Goal: Task Accomplishment & Management: Complete application form

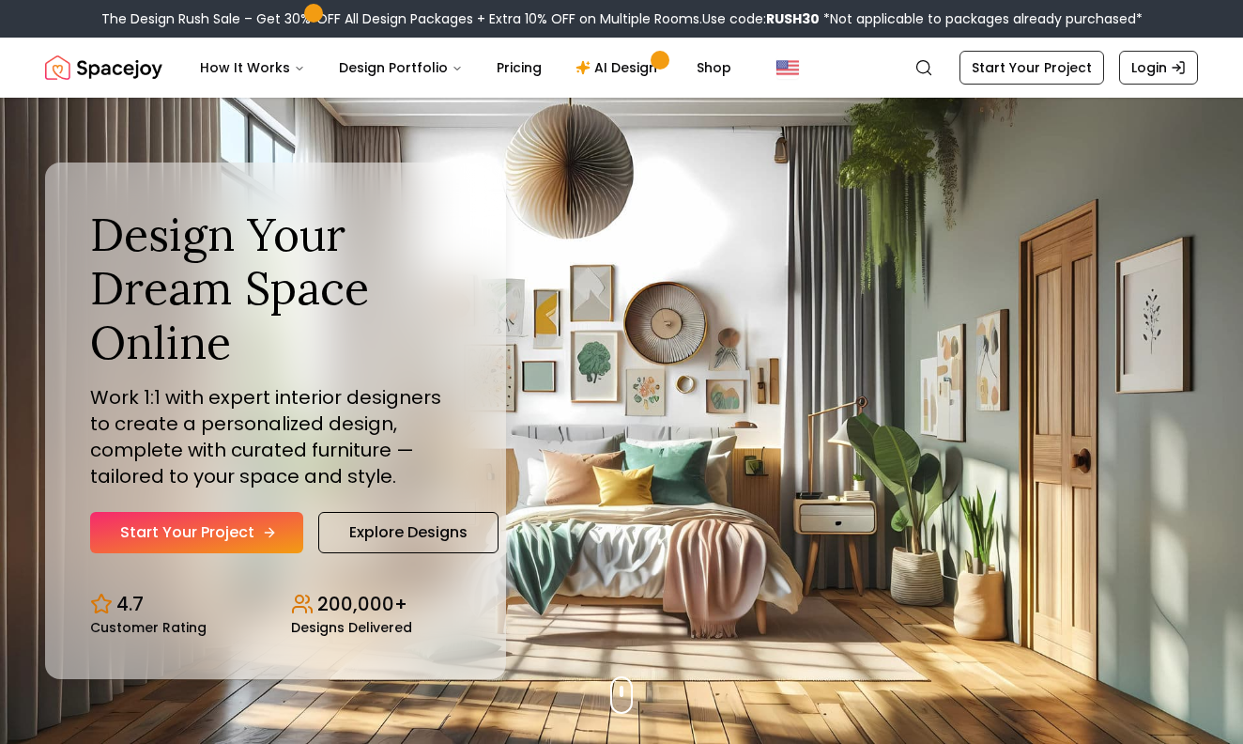
click at [258, 524] on link "Start Your Project" at bounding box center [196, 532] width 213 height 41
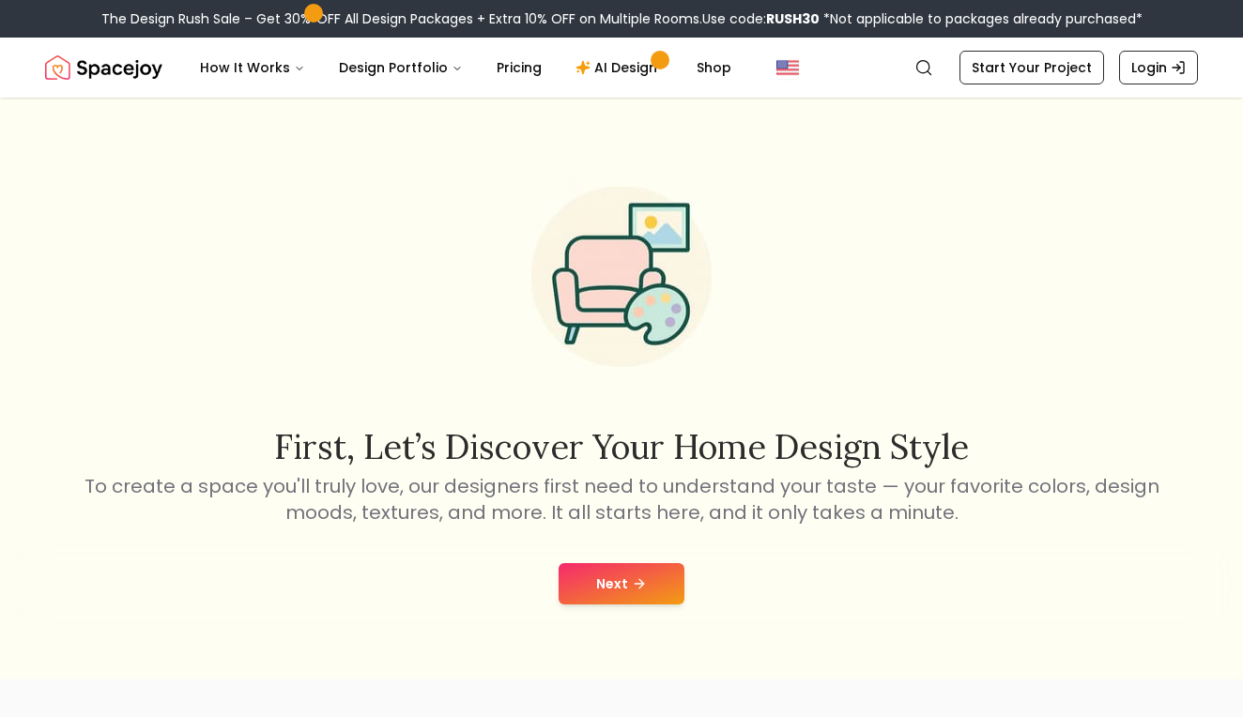
click at [583, 584] on button "Next" at bounding box center [622, 583] width 126 height 41
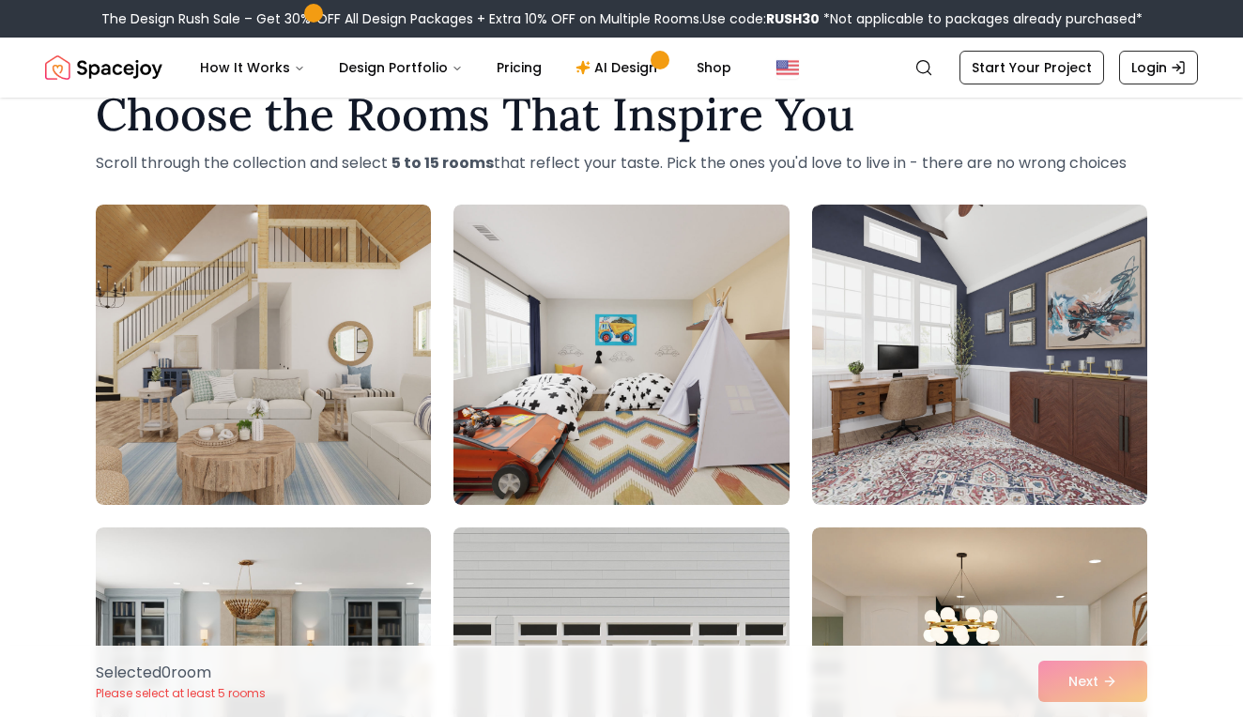
scroll to position [57, 0]
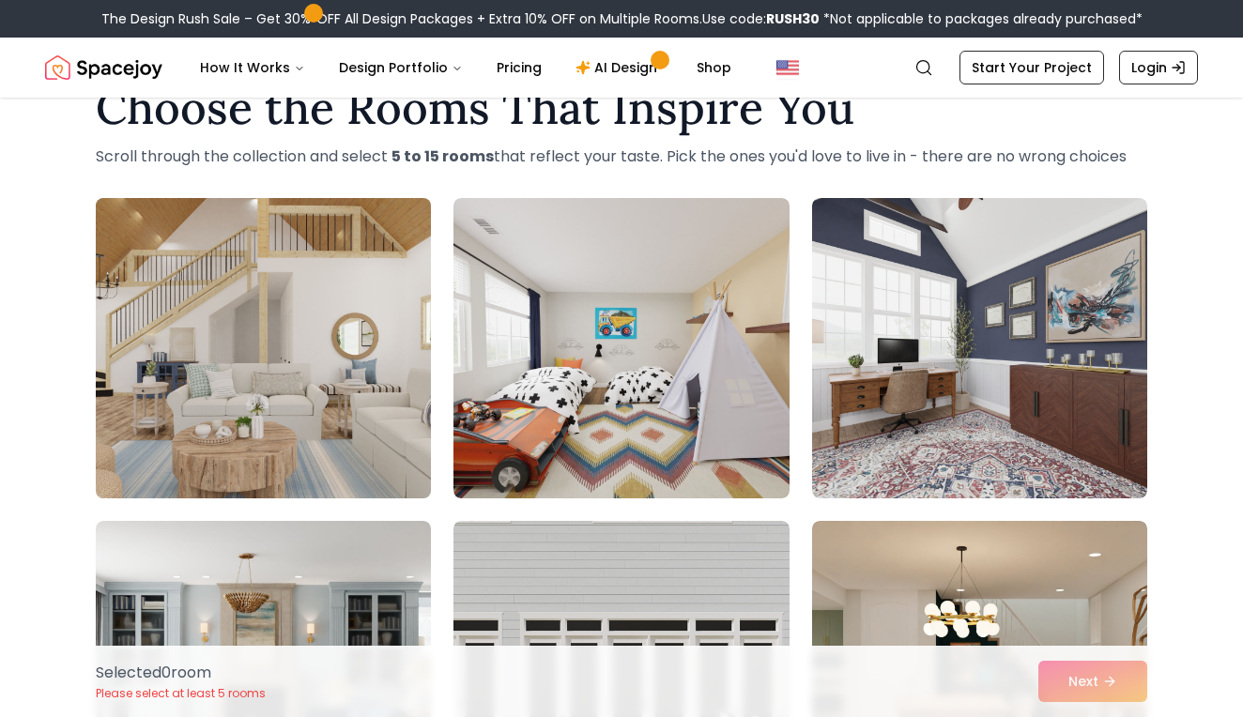
click at [369, 377] on img at bounding box center [263, 349] width 352 height 316
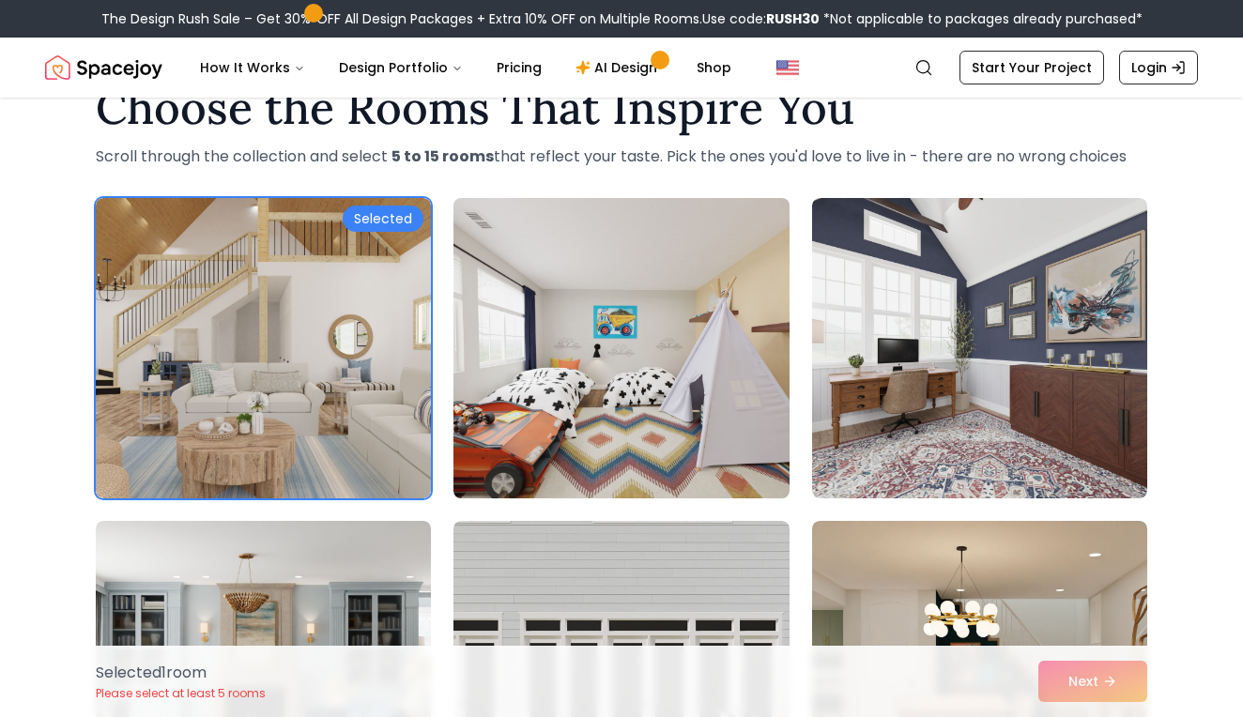
click at [610, 392] on img at bounding box center [621, 349] width 352 height 316
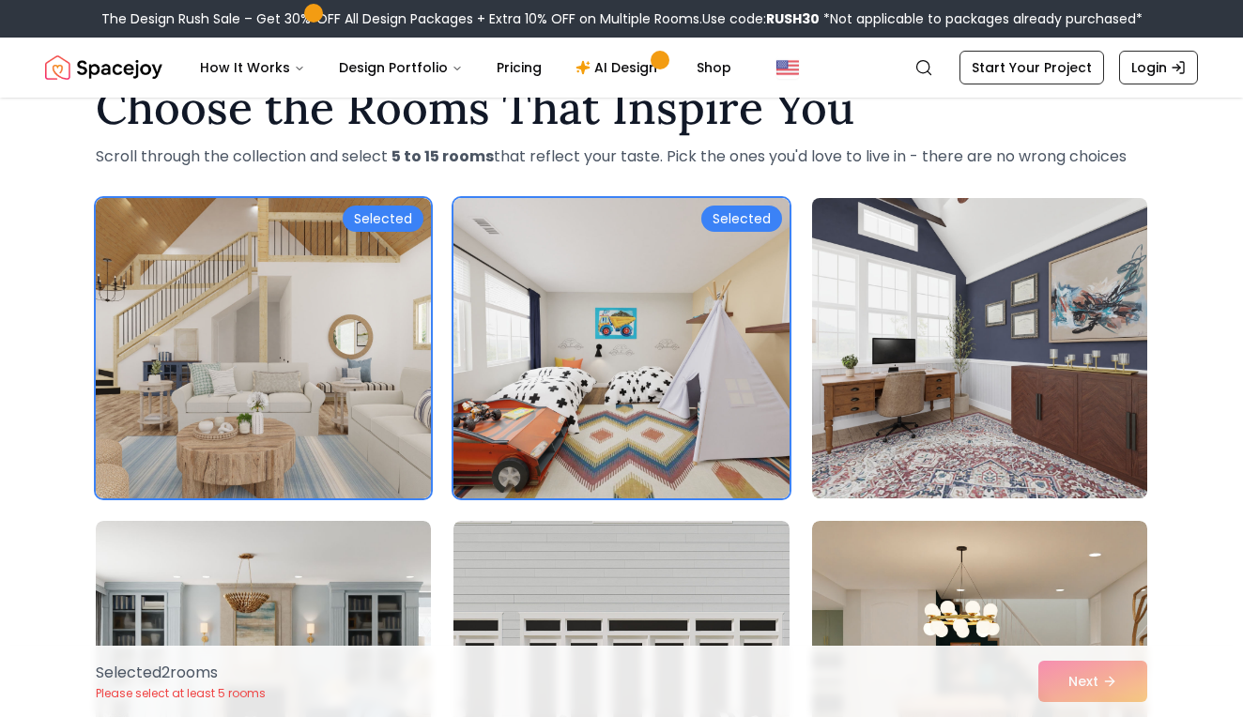
click at [882, 379] on img at bounding box center [980, 349] width 352 height 316
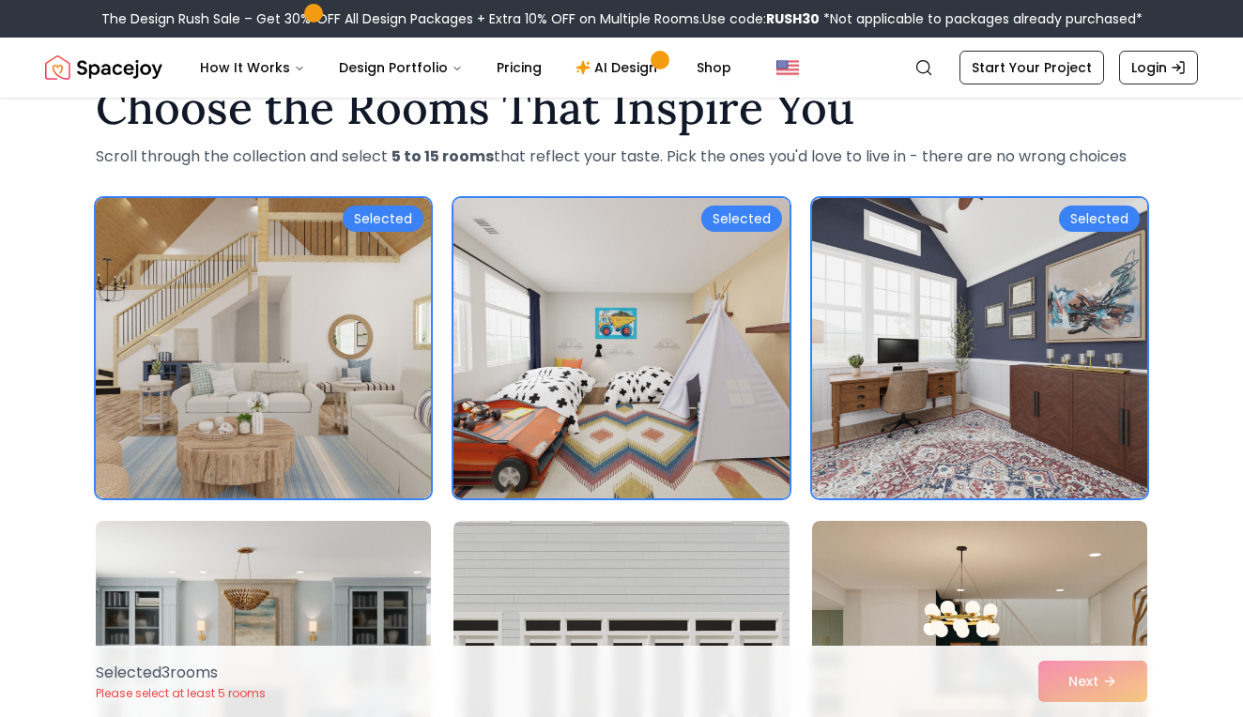
click at [312, 560] on img at bounding box center [263, 672] width 352 height 316
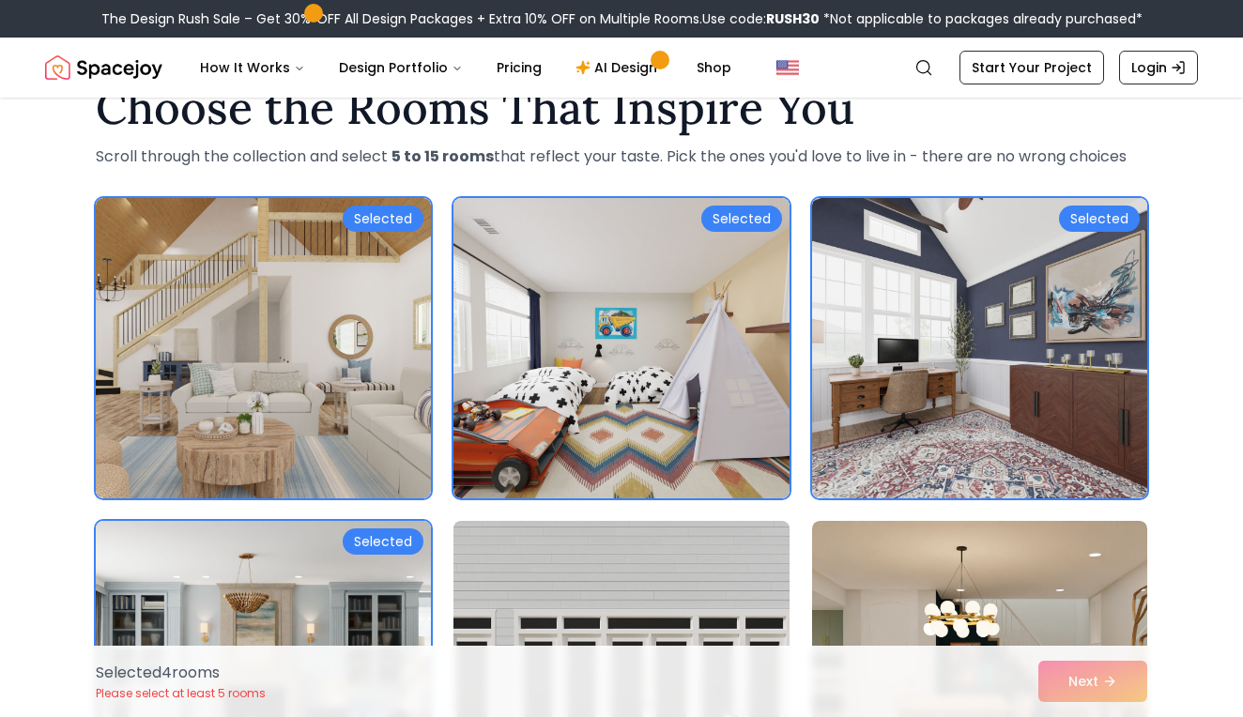
click at [600, 546] on img at bounding box center [621, 672] width 352 height 316
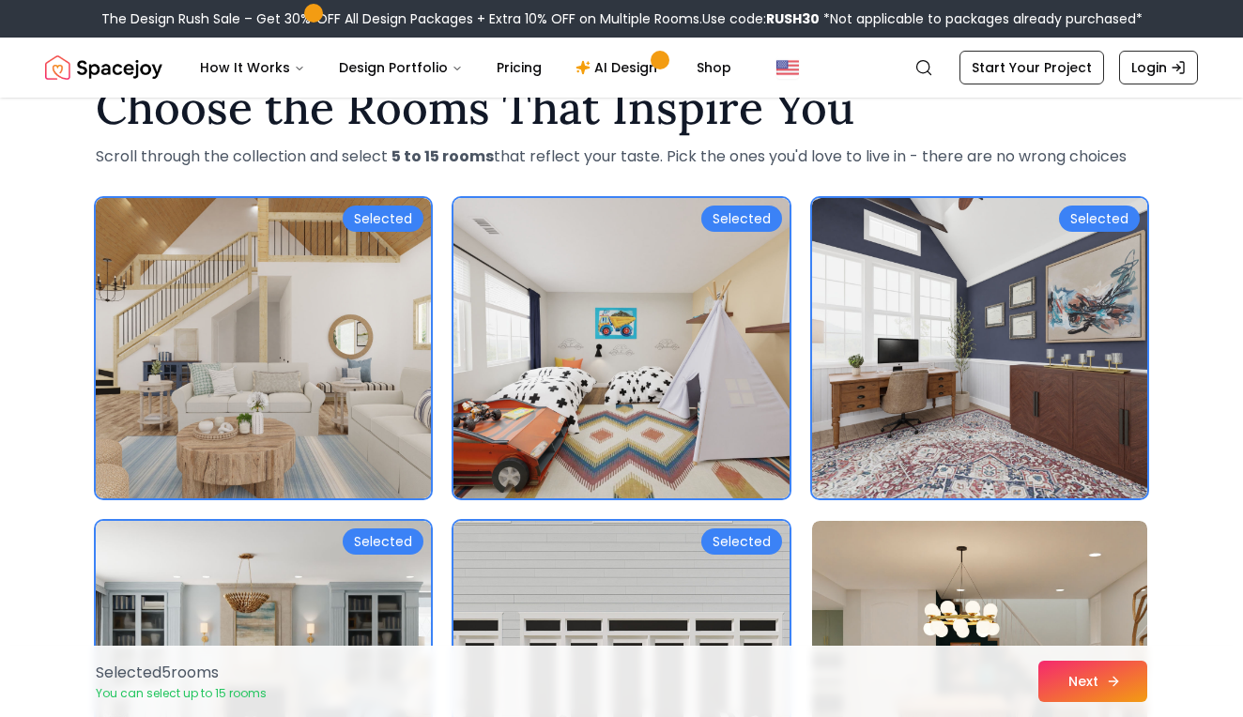
click at [1117, 678] on icon at bounding box center [1113, 681] width 15 height 15
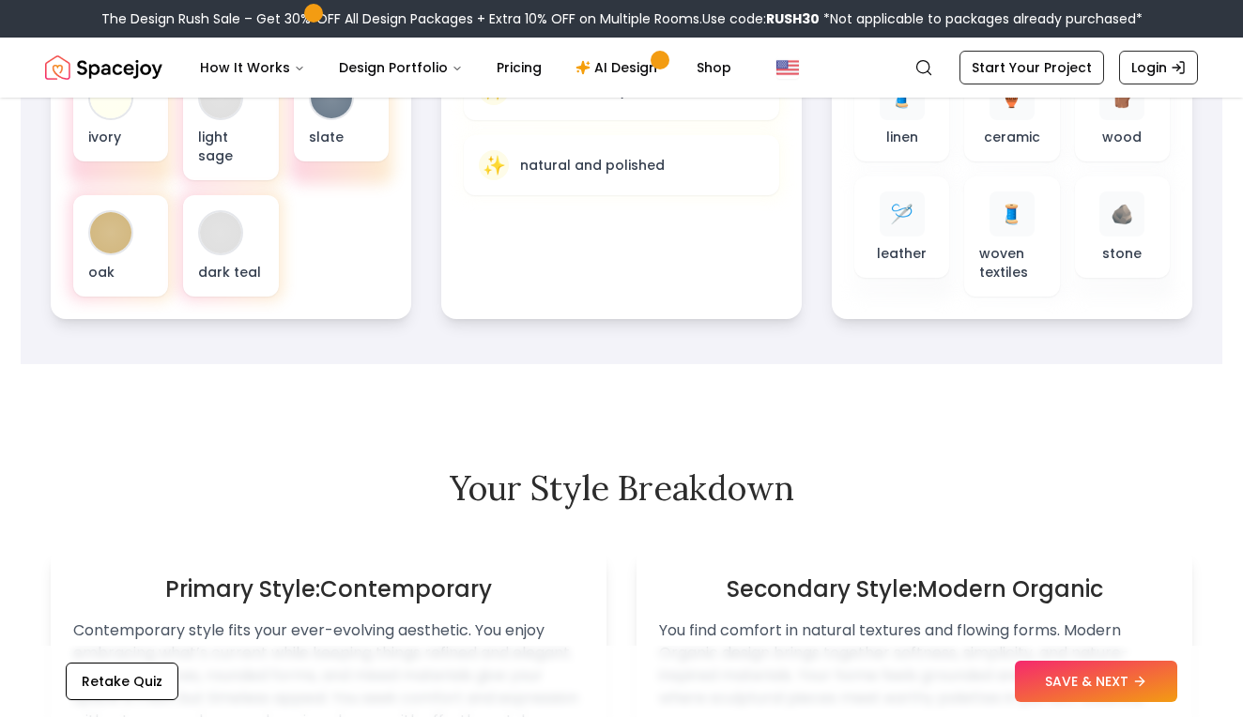
scroll to position [793, 0]
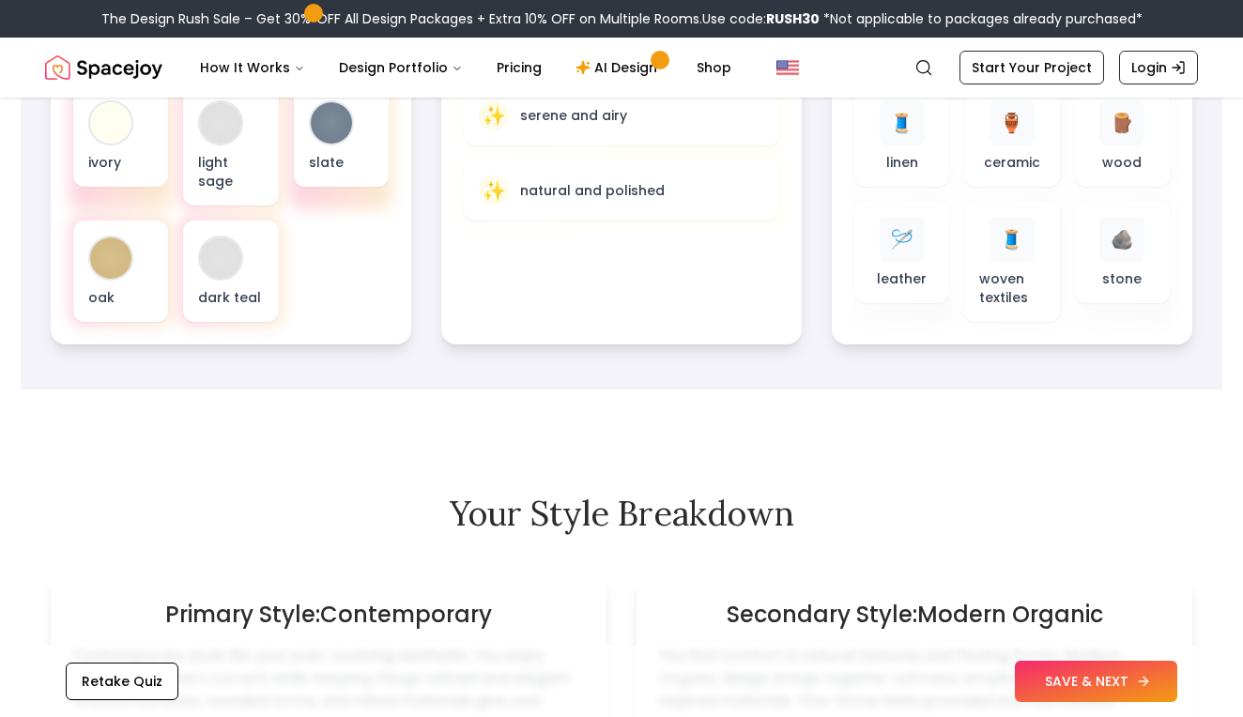
click at [1064, 689] on button "SAVE & NEXT" at bounding box center [1096, 681] width 162 height 41
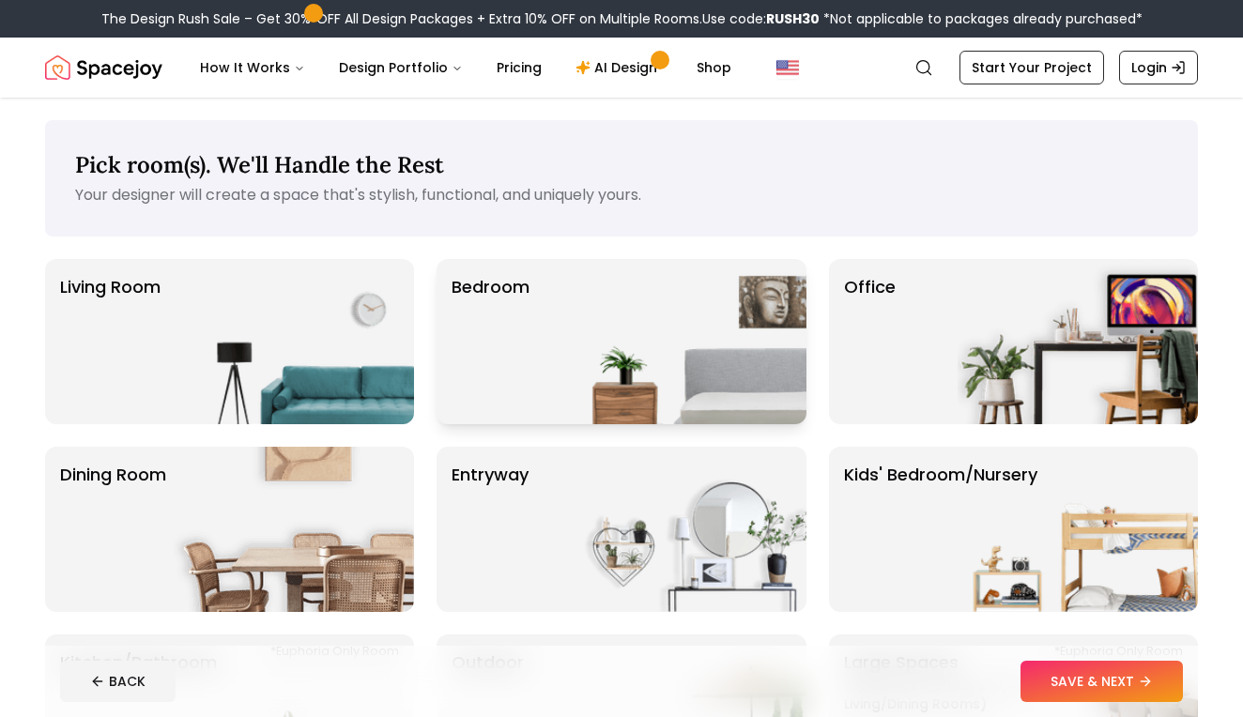
click at [718, 360] on img at bounding box center [686, 341] width 240 height 165
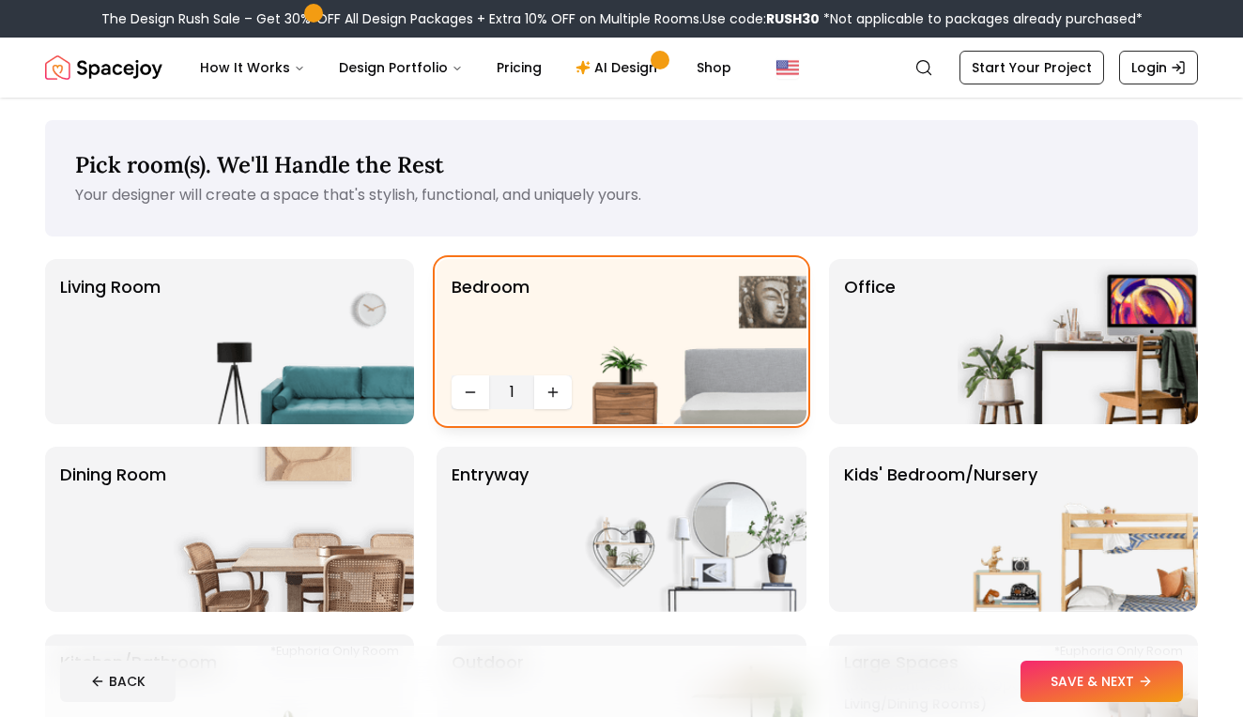
click at [678, 337] on img at bounding box center [686, 341] width 240 height 165
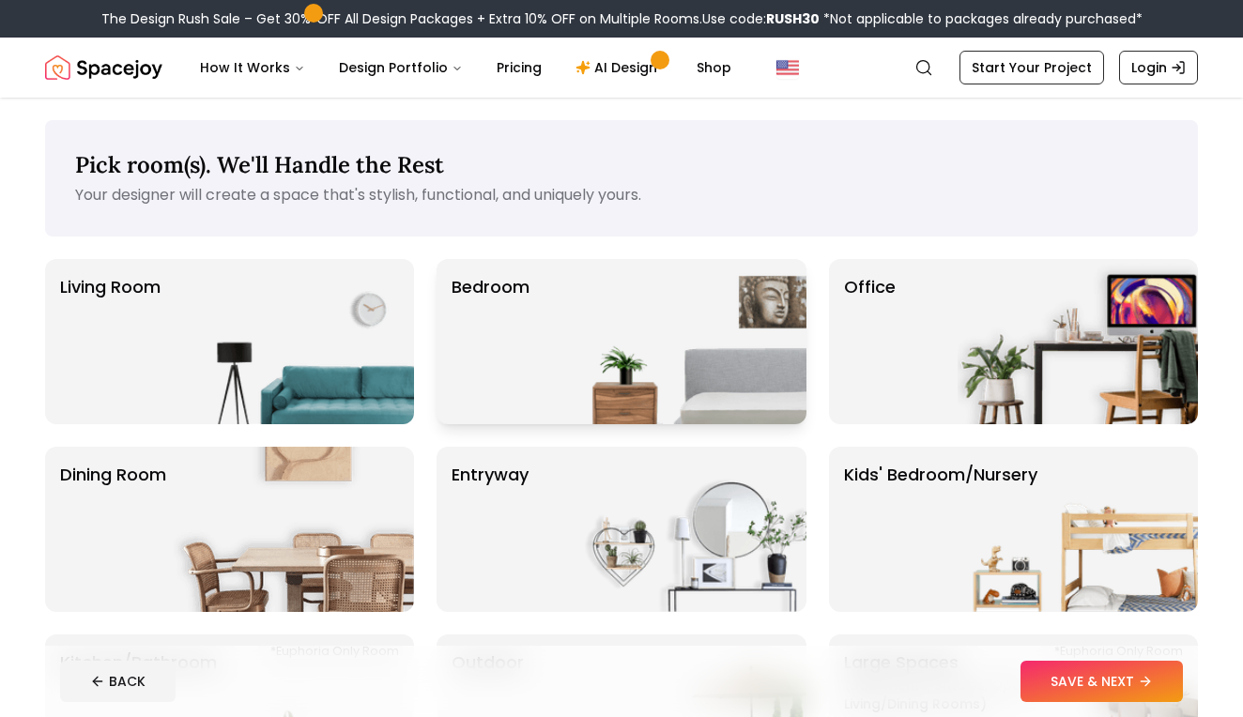
click at [678, 337] on img at bounding box center [686, 341] width 240 height 165
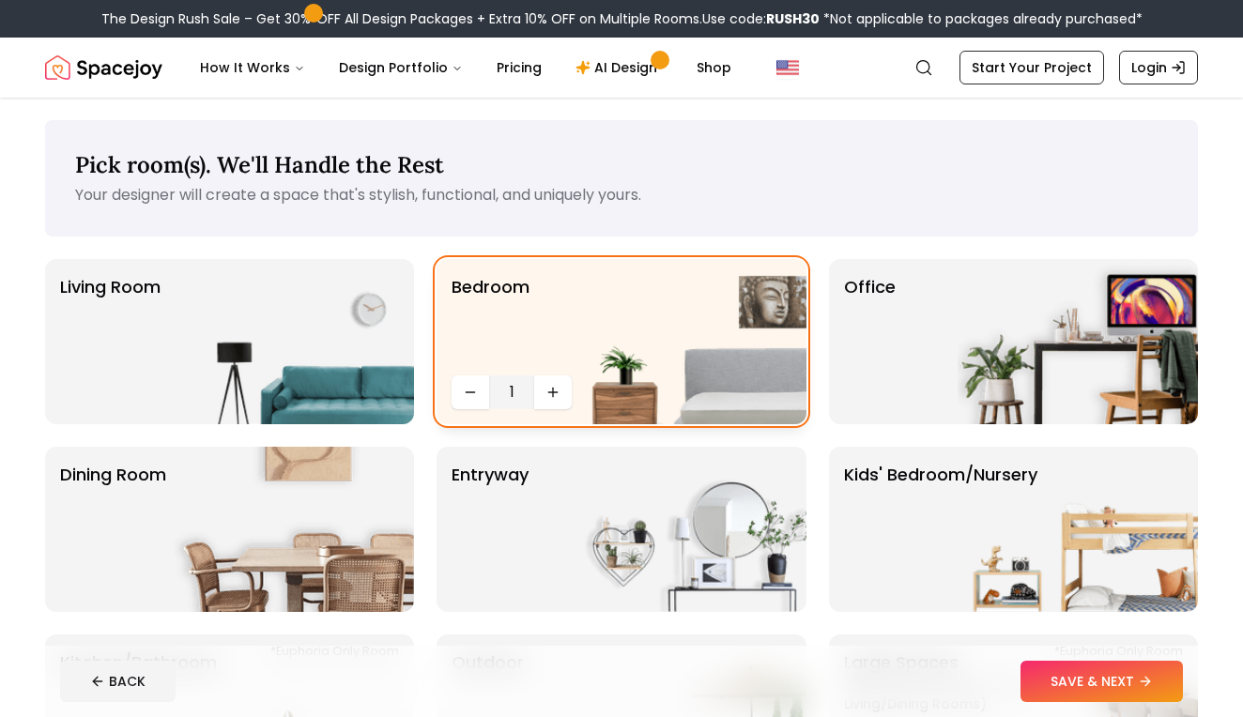
click at [678, 337] on img at bounding box center [686, 341] width 240 height 165
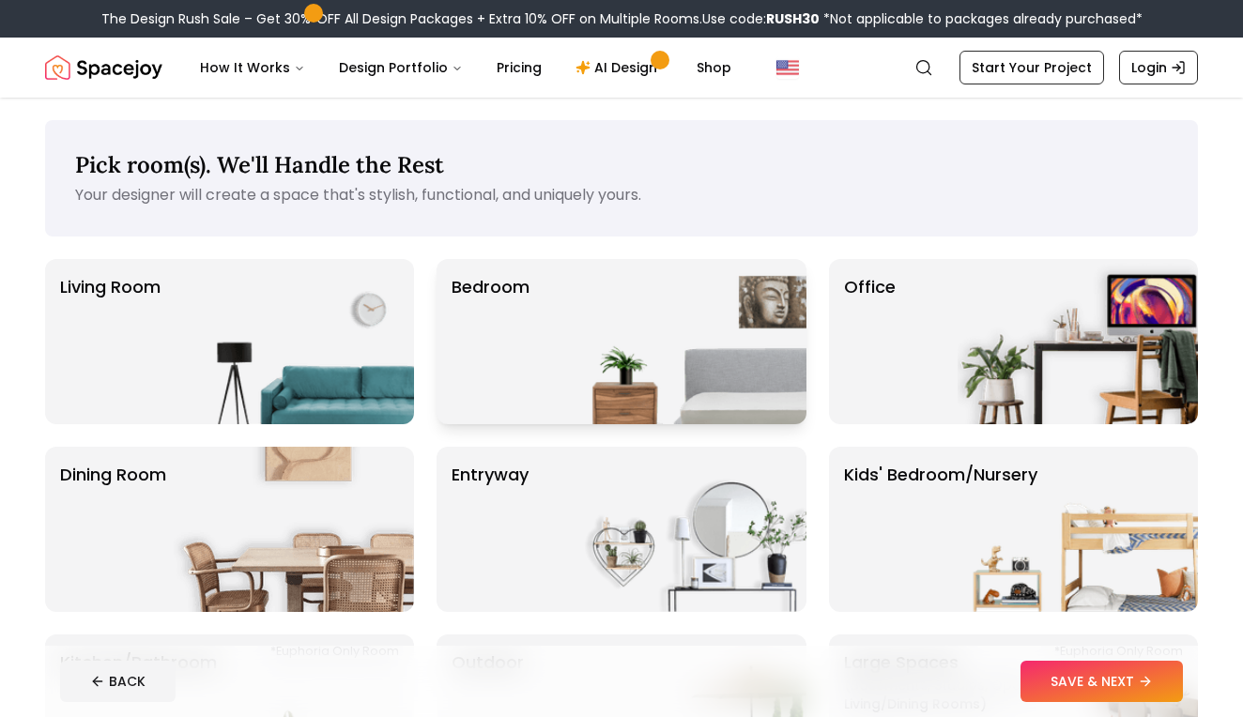
click at [678, 337] on img at bounding box center [686, 341] width 240 height 165
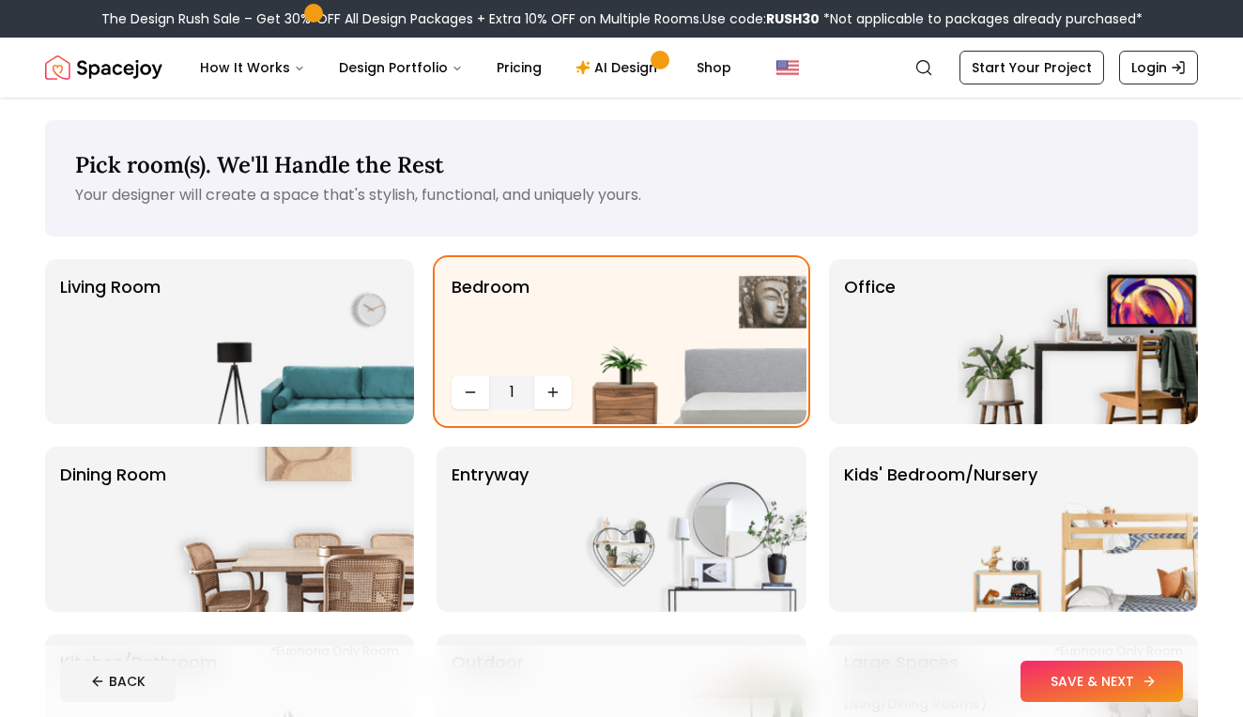
click at [1043, 669] on button "SAVE & NEXT" at bounding box center [1102, 681] width 162 height 41
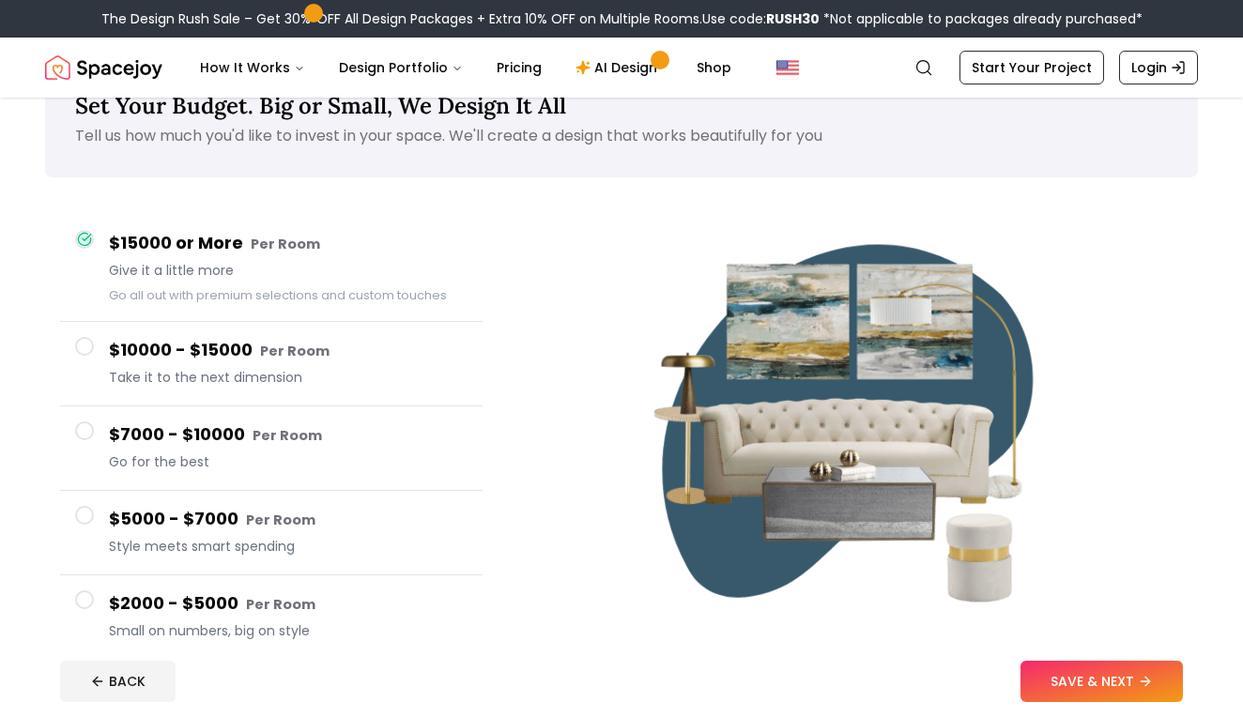
scroll to position [79, 0]
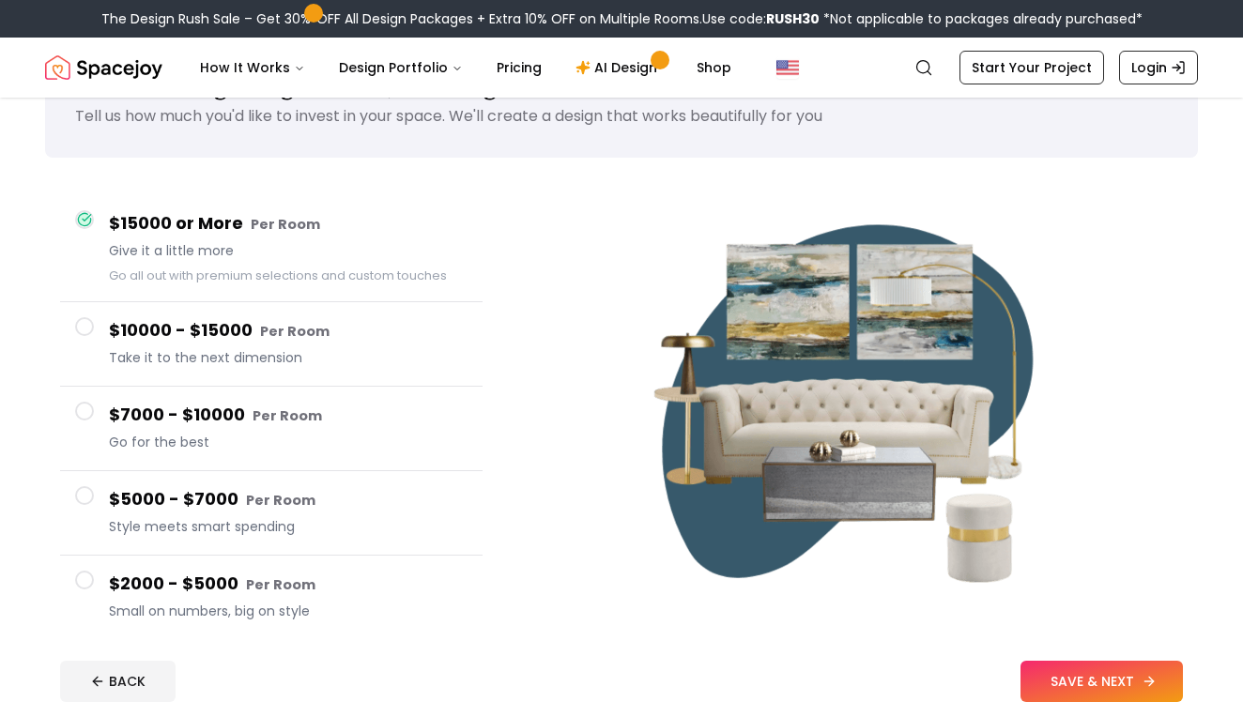
click at [1085, 684] on button "SAVE & NEXT" at bounding box center [1102, 681] width 162 height 41
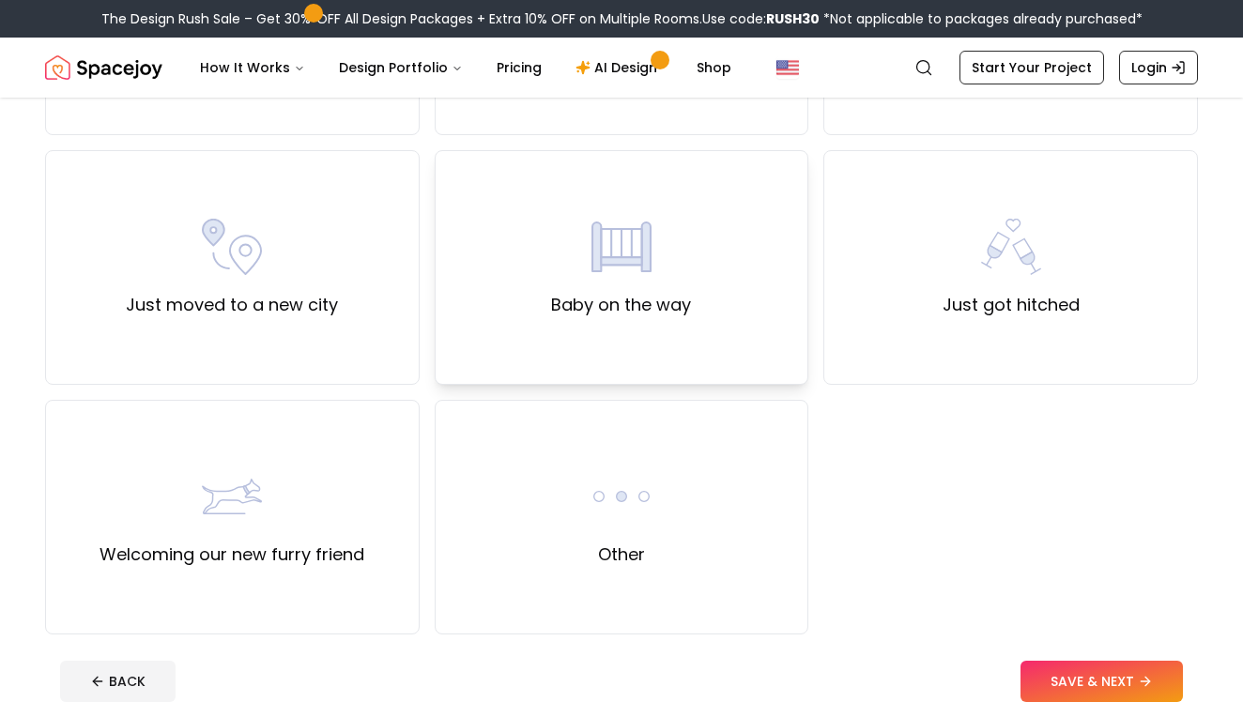
scroll to position [610, 0]
click at [546, 477] on div "Other" at bounding box center [622, 515] width 375 height 235
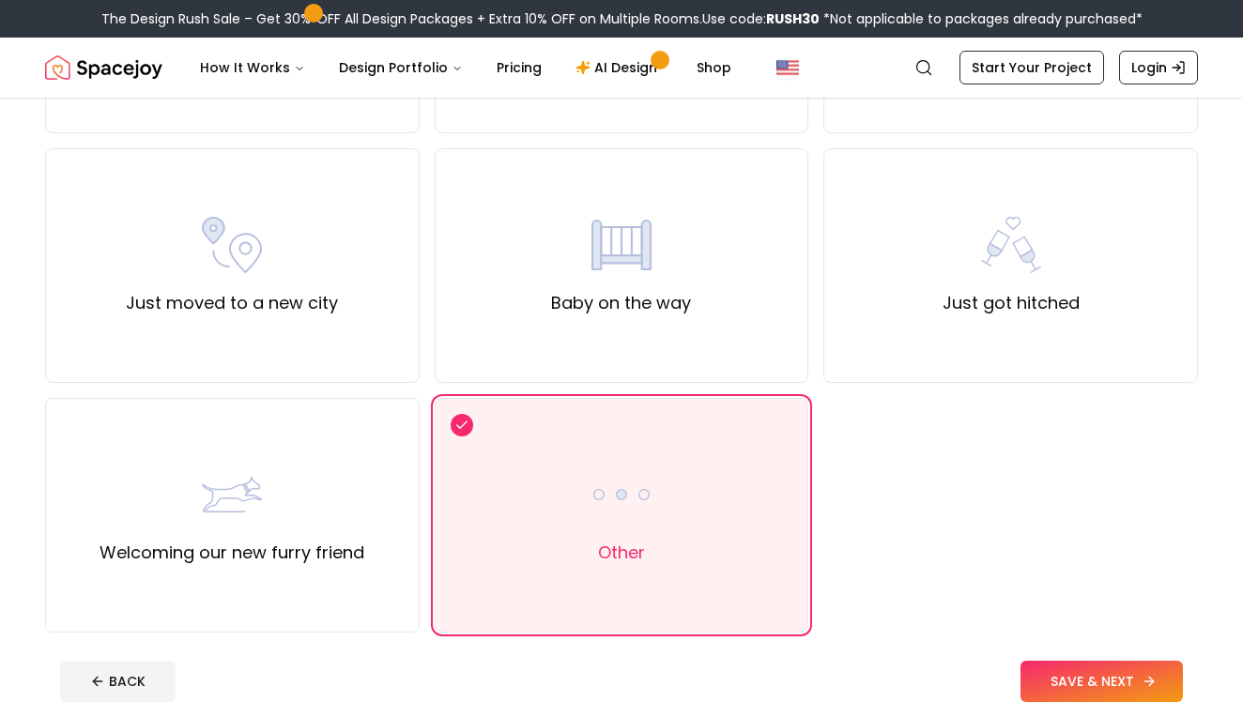
click at [1072, 678] on button "SAVE & NEXT" at bounding box center [1102, 681] width 162 height 41
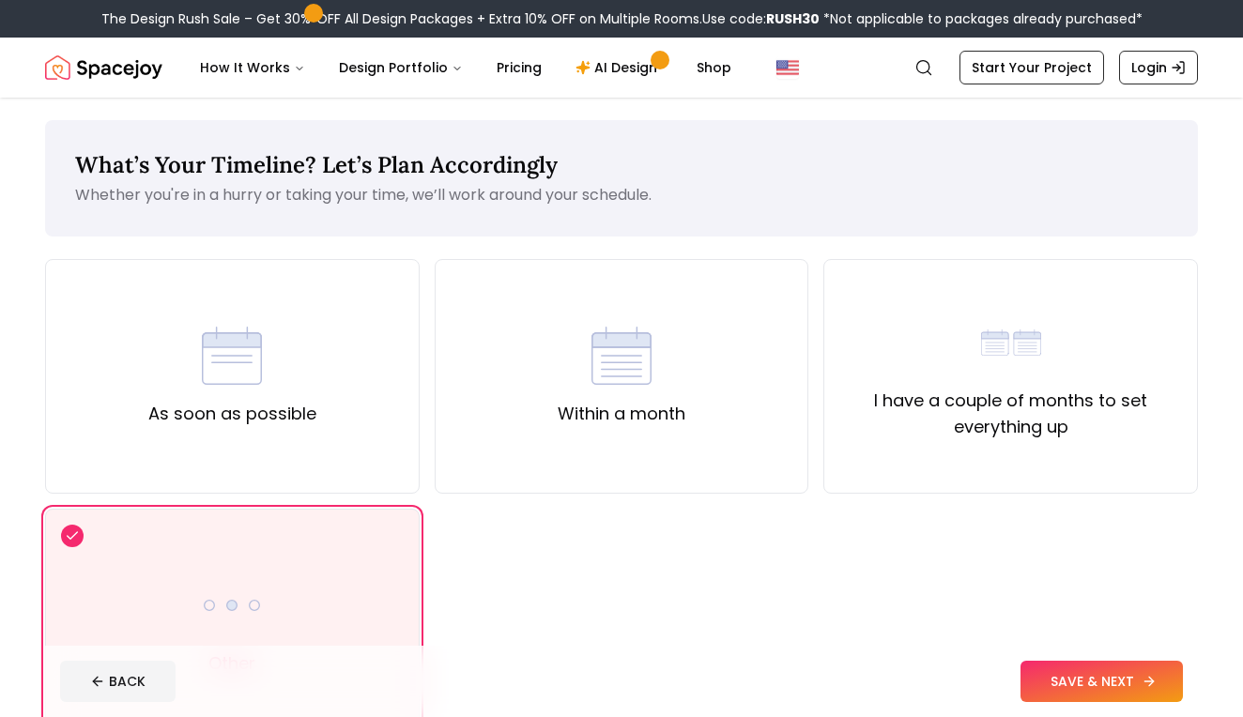
click at [1047, 663] on button "SAVE & NEXT" at bounding box center [1102, 681] width 162 height 41
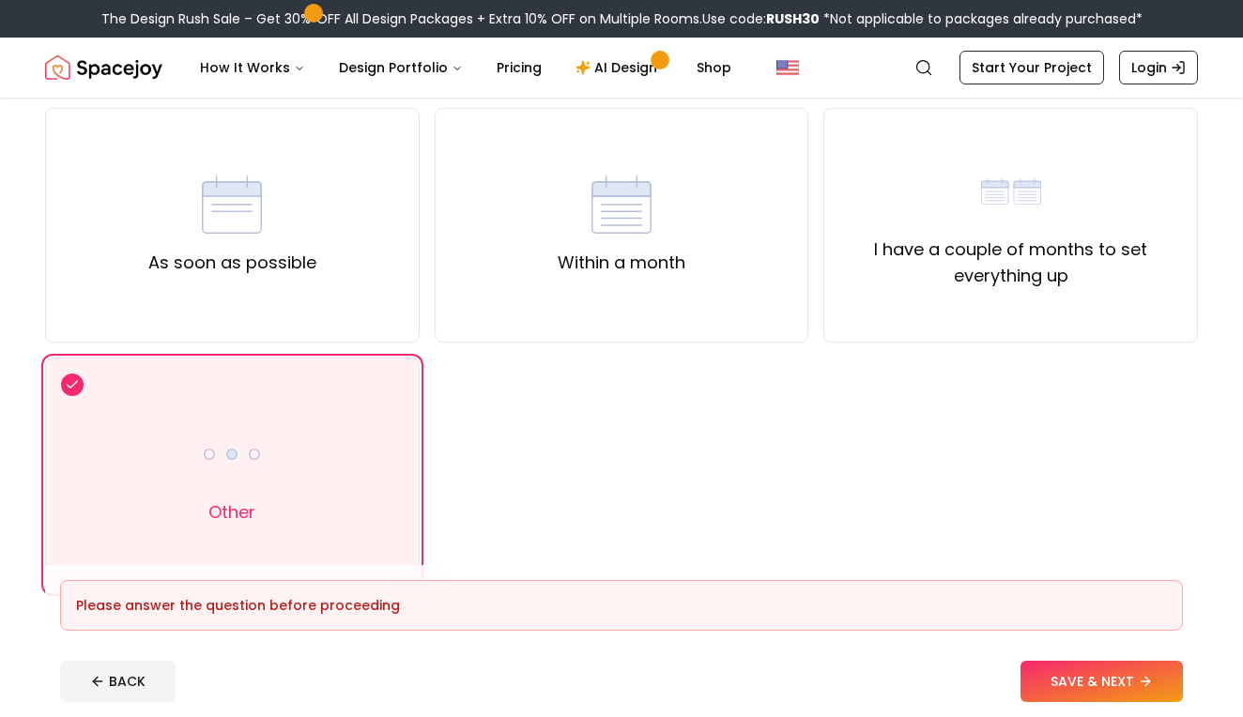
scroll to position [152, 0]
click at [241, 456] on img at bounding box center [232, 453] width 60 height 60
click at [1036, 274] on label "I have a couple of months to set everything up" at bounding box center [1010, 262] width 343 height 53
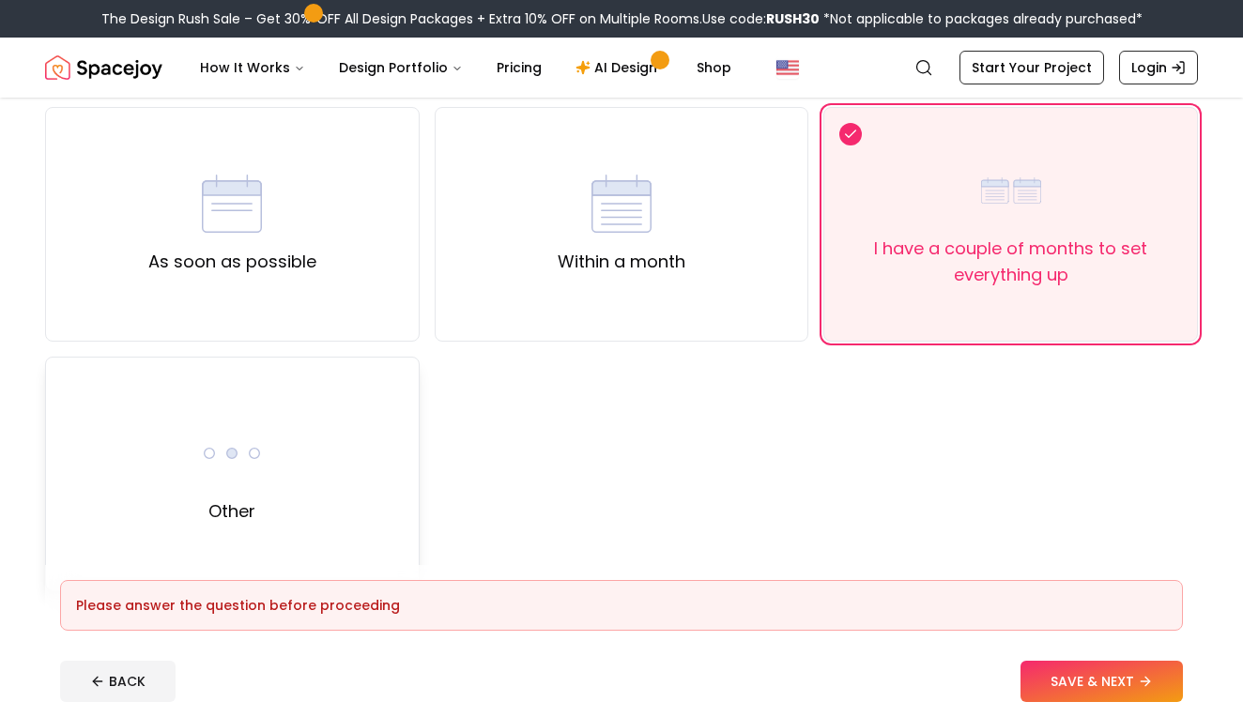
click at [250, 463] on img at bounding box center [232, 453] width 60 height 60
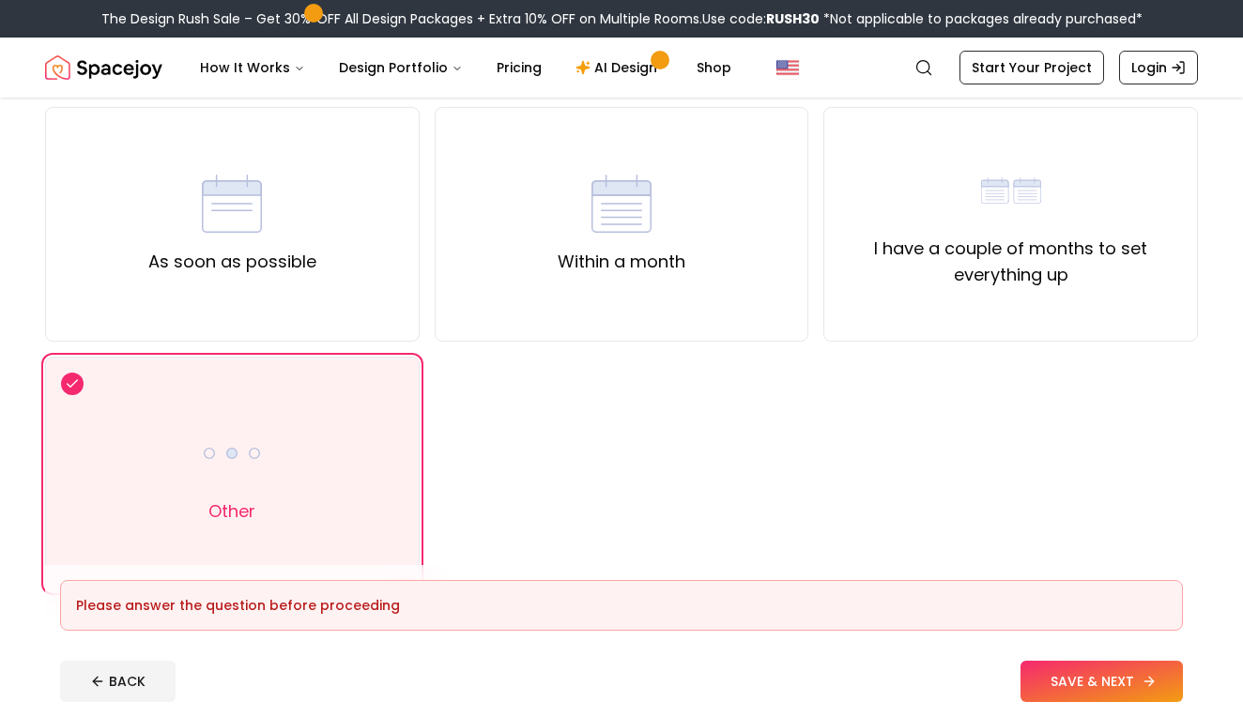
click at [1045, 680] on button "SAVE & NEXT" at bounding box center [1102, 681] width 162 height 41
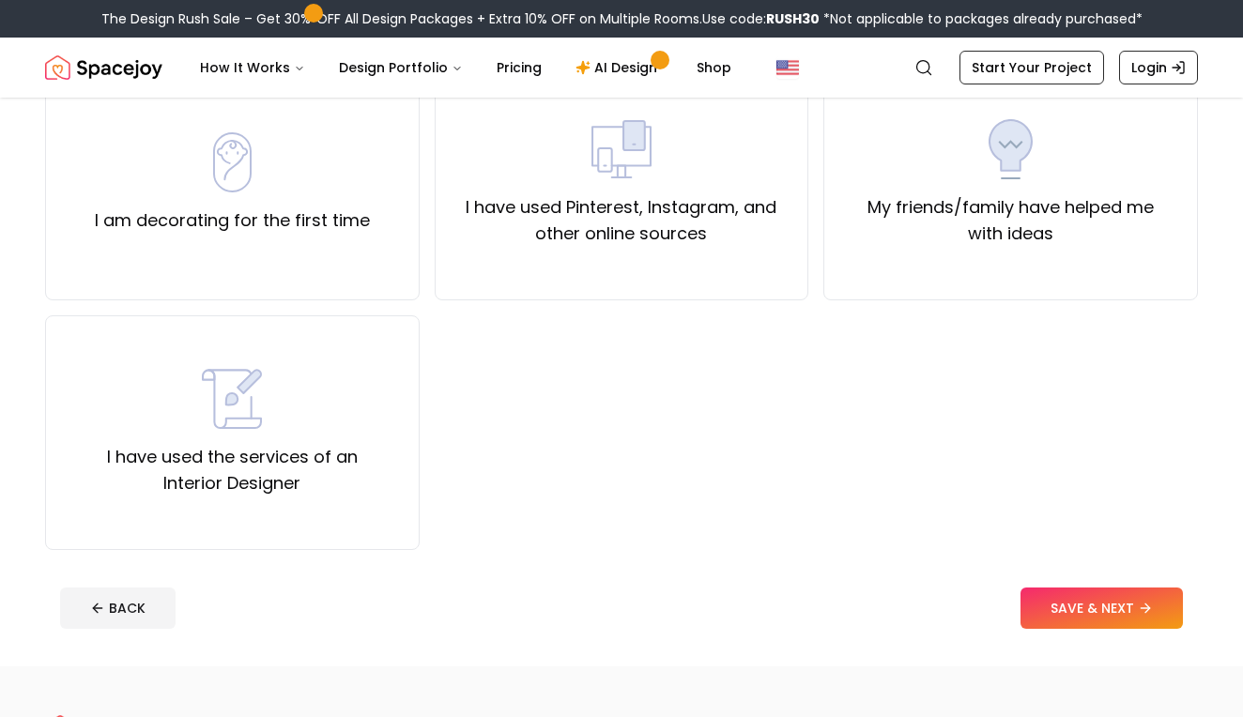
scroll to position [193, 0]
click at [400, 418] on div "I have used the services of an Interior Designer" at bounding box center [232, 433] width 343 height 128
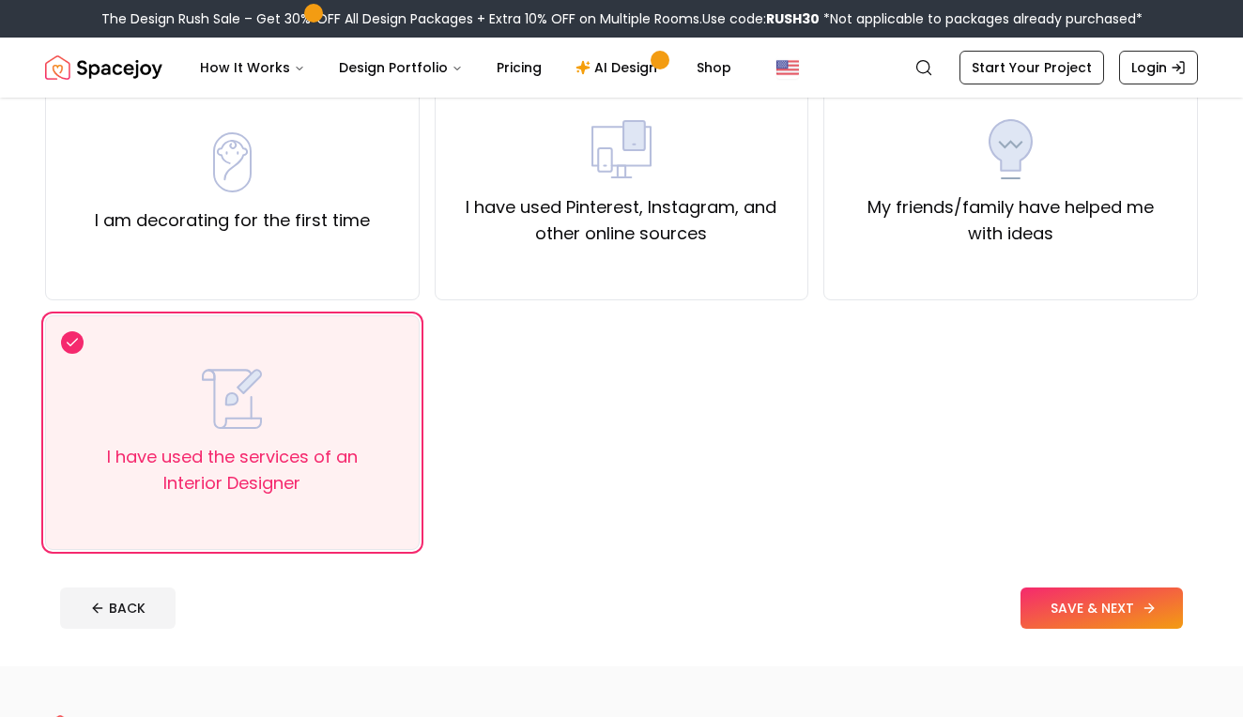
click at [1068, 611] on button "SAVE & NEXT" at bounding box center [1102, 608] width 162 height 41
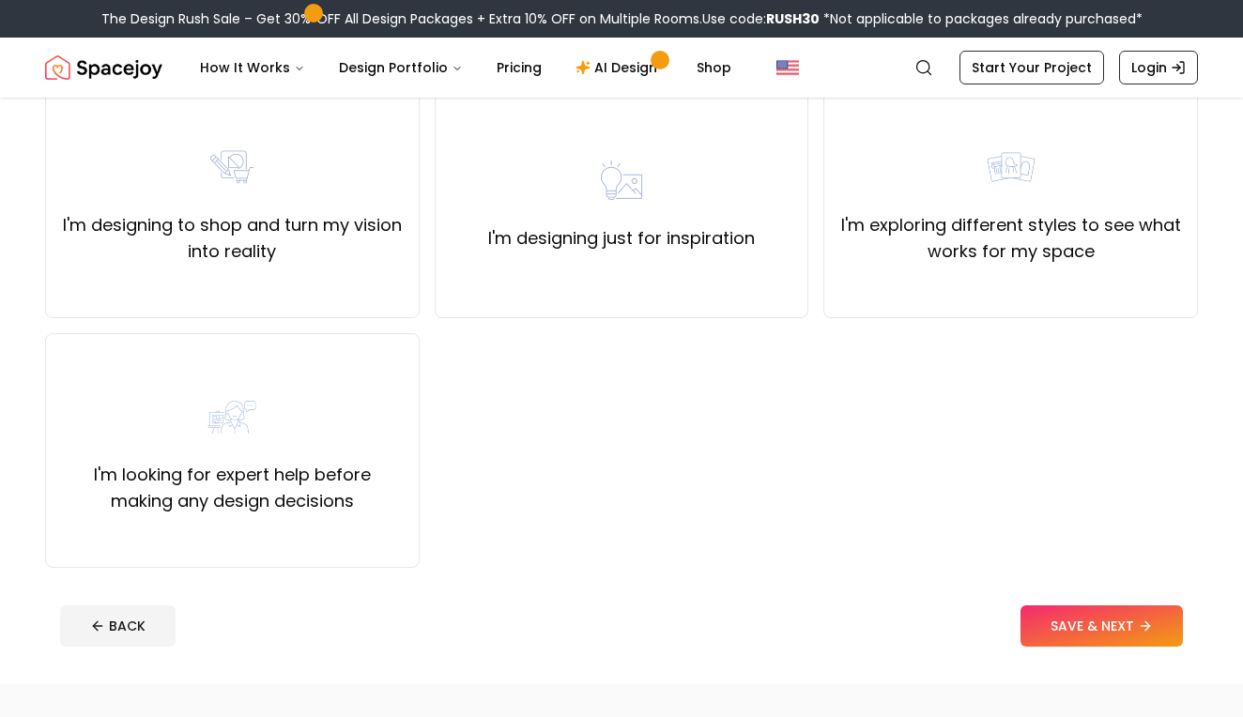
scroll to position [177, 0]
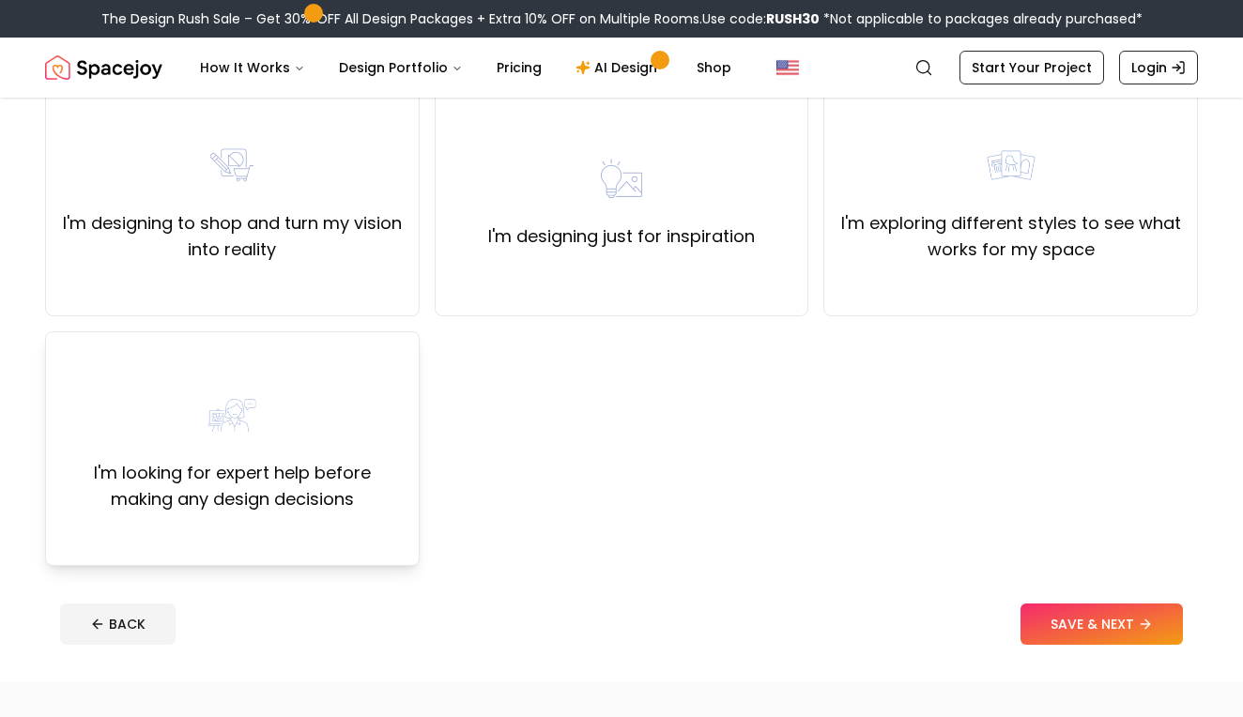
click at [392, 499] on label "I'm looking for expert help before making any design decisions" at bounding box center [232, 486] width 343 height 53
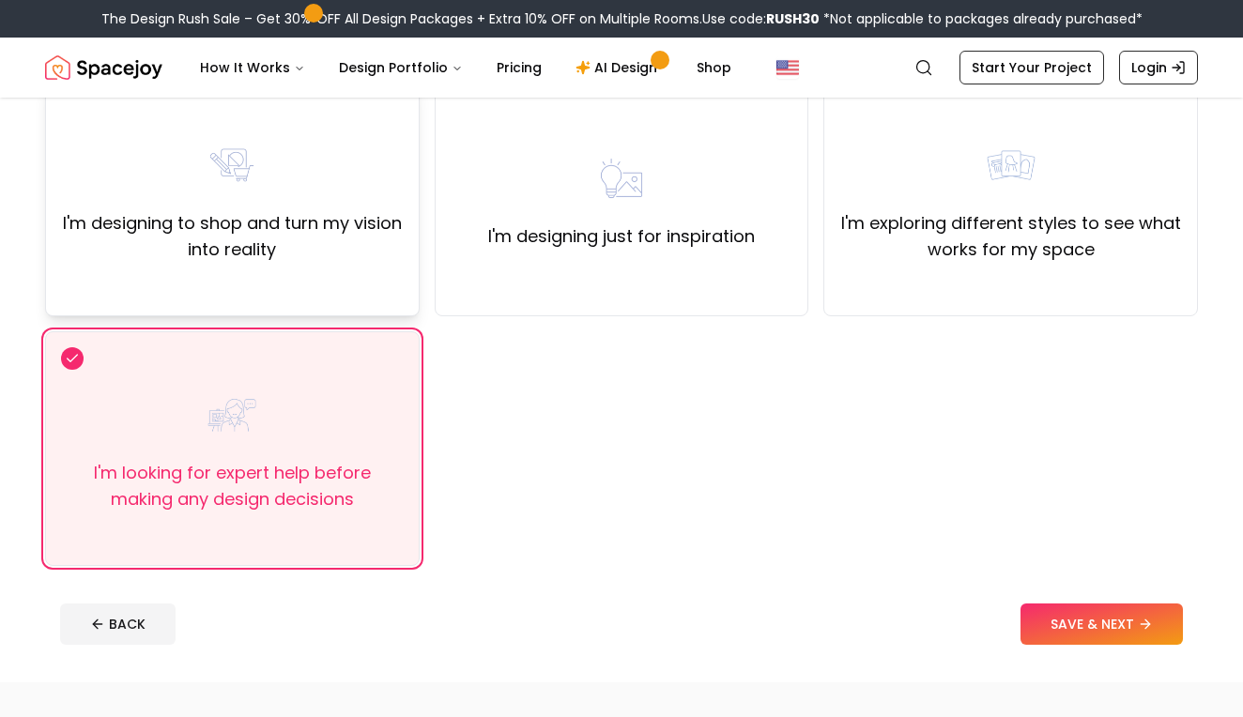
click at [372, 237] on label "I'm designing to shop and turn my vision into reality" at bounding box center [232, 236] width 343 height 53
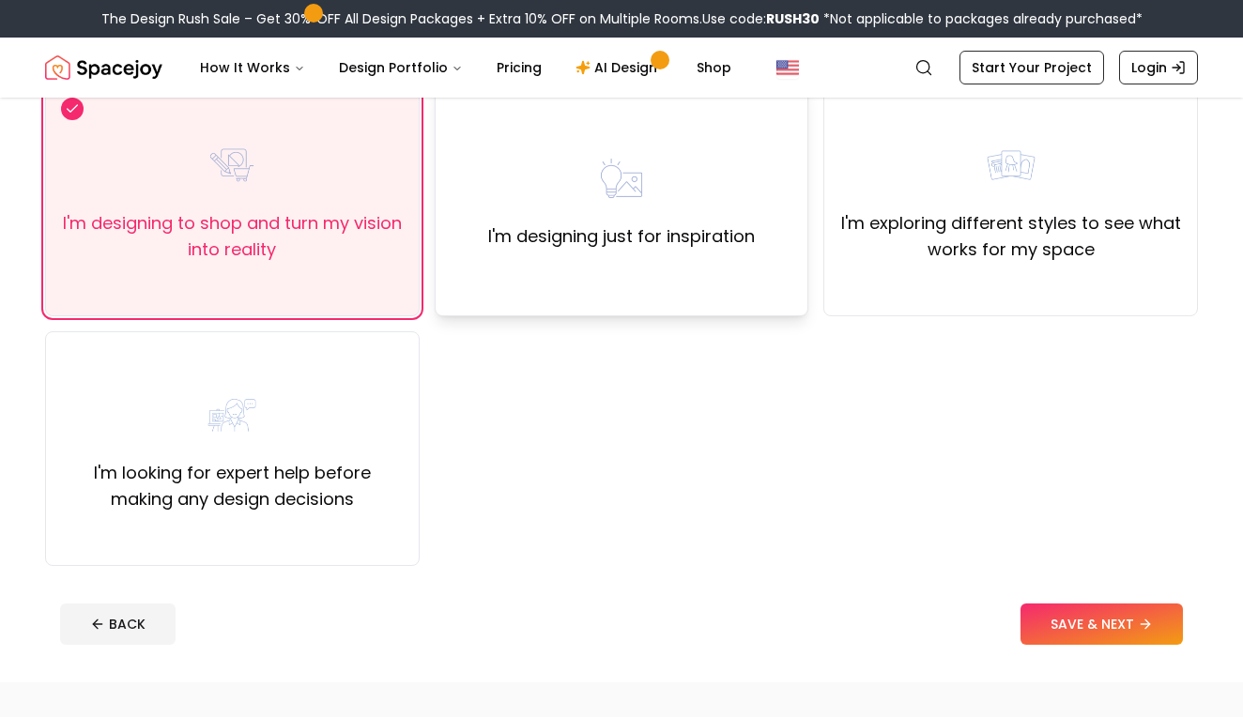
click at [622, 271] on div "I'm designing just for inspiration" at bounding box center [622, 199] width 375 height 235
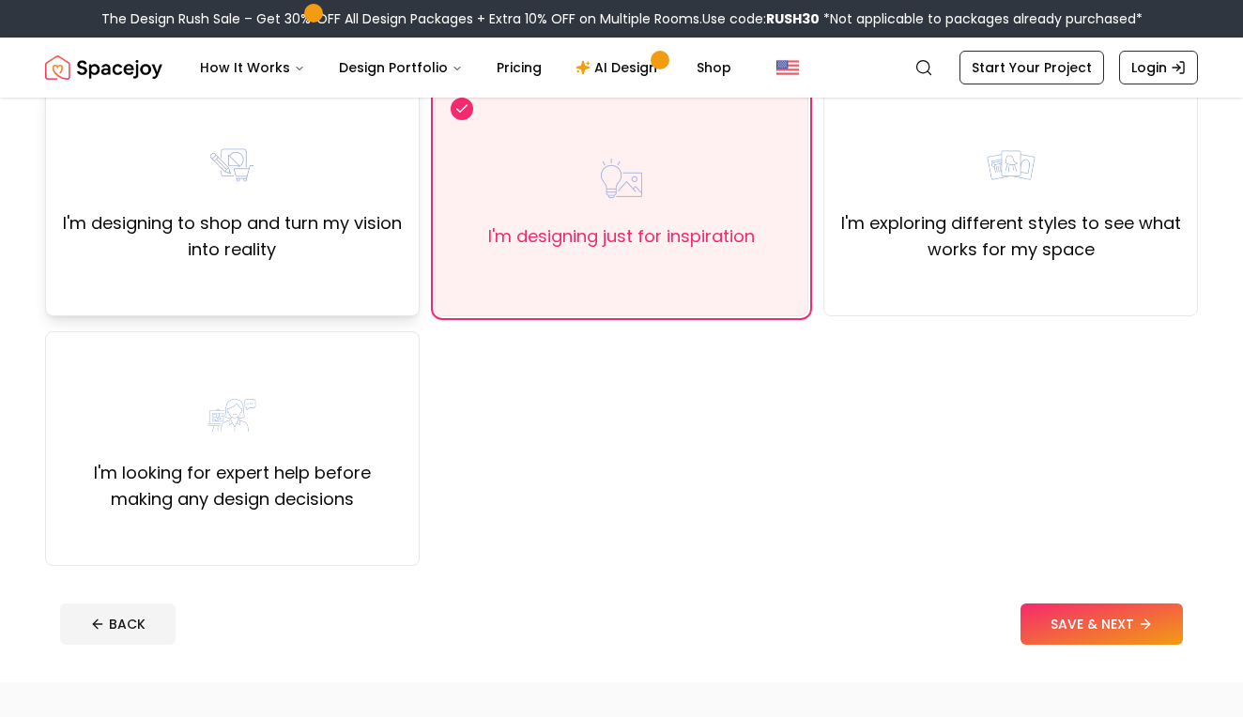
click at [358, 261] on label "I'm designing to shop and turn my vision into reality" at bounding box center [232, 236] width 343 height 53
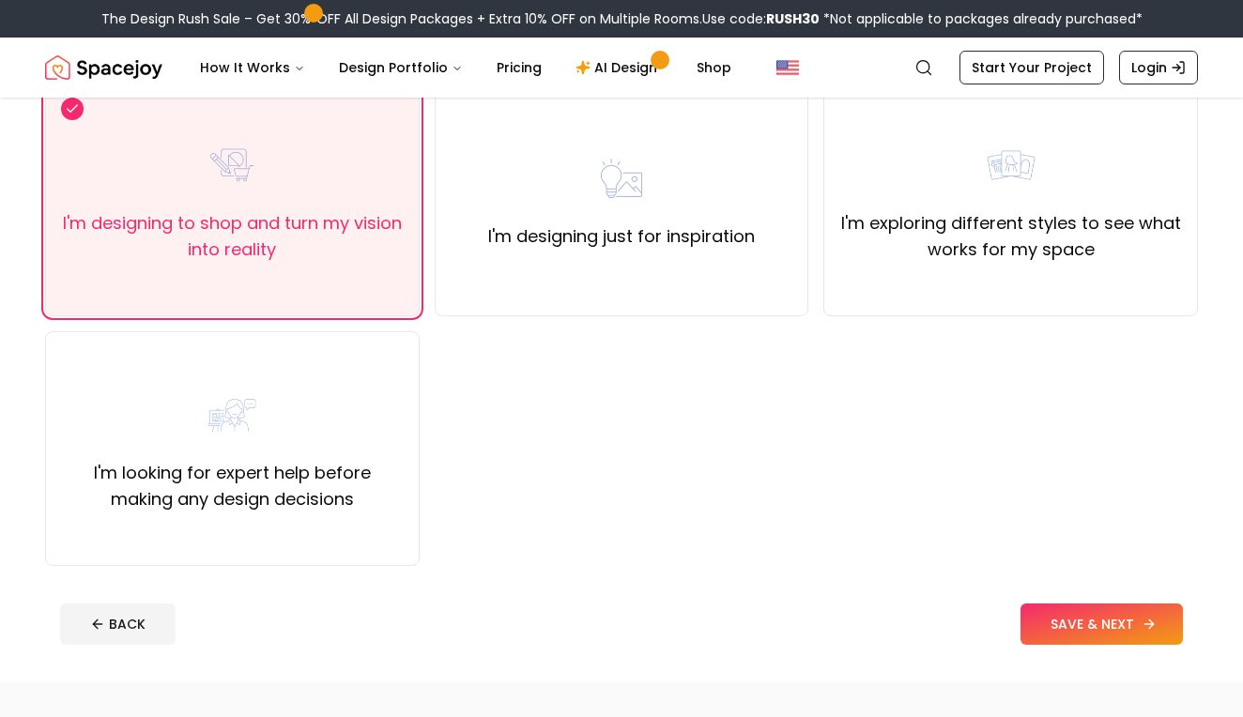
click at [1058, 623] on button "SAVE & NEXT" at bounding box center [1102, 624] width 162 height 41
